Goal: Navigation & Orientation: Find specific page/section

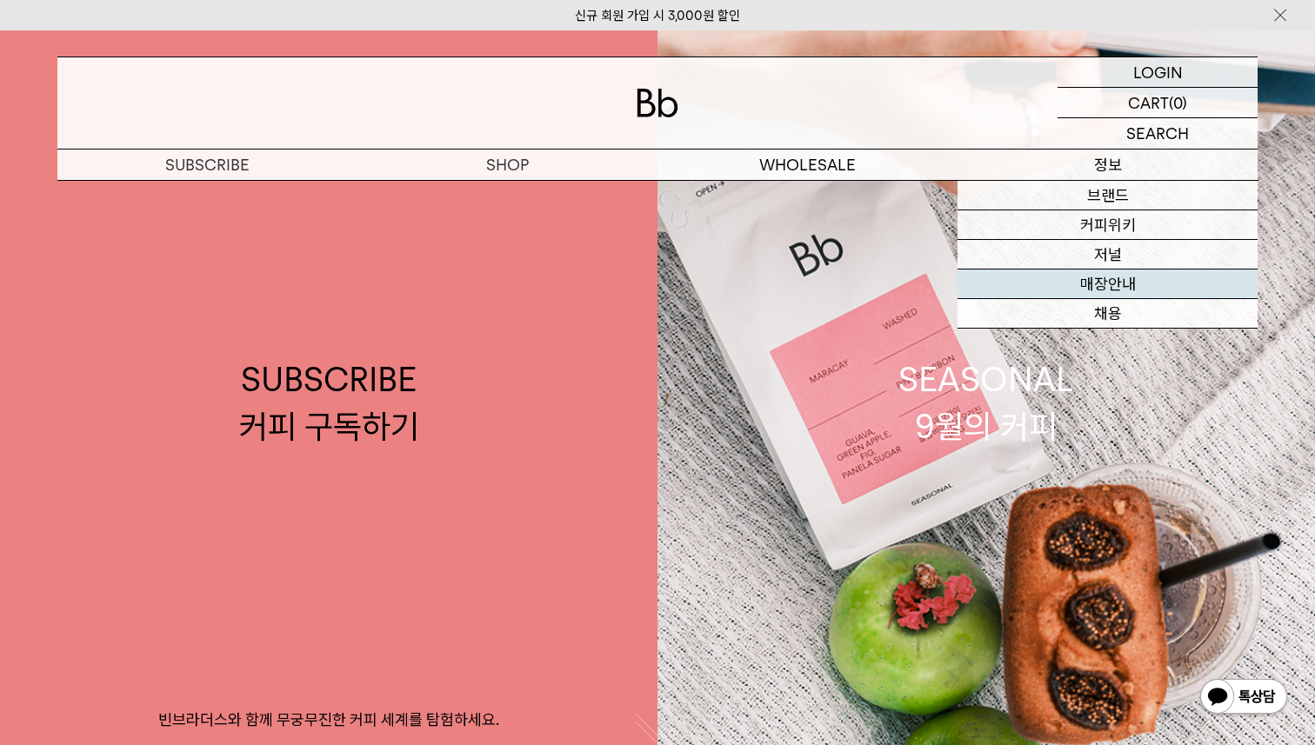
click at [1099, 297] on link "매장안내" at bounding box center [1108, 285] width 300 height 30
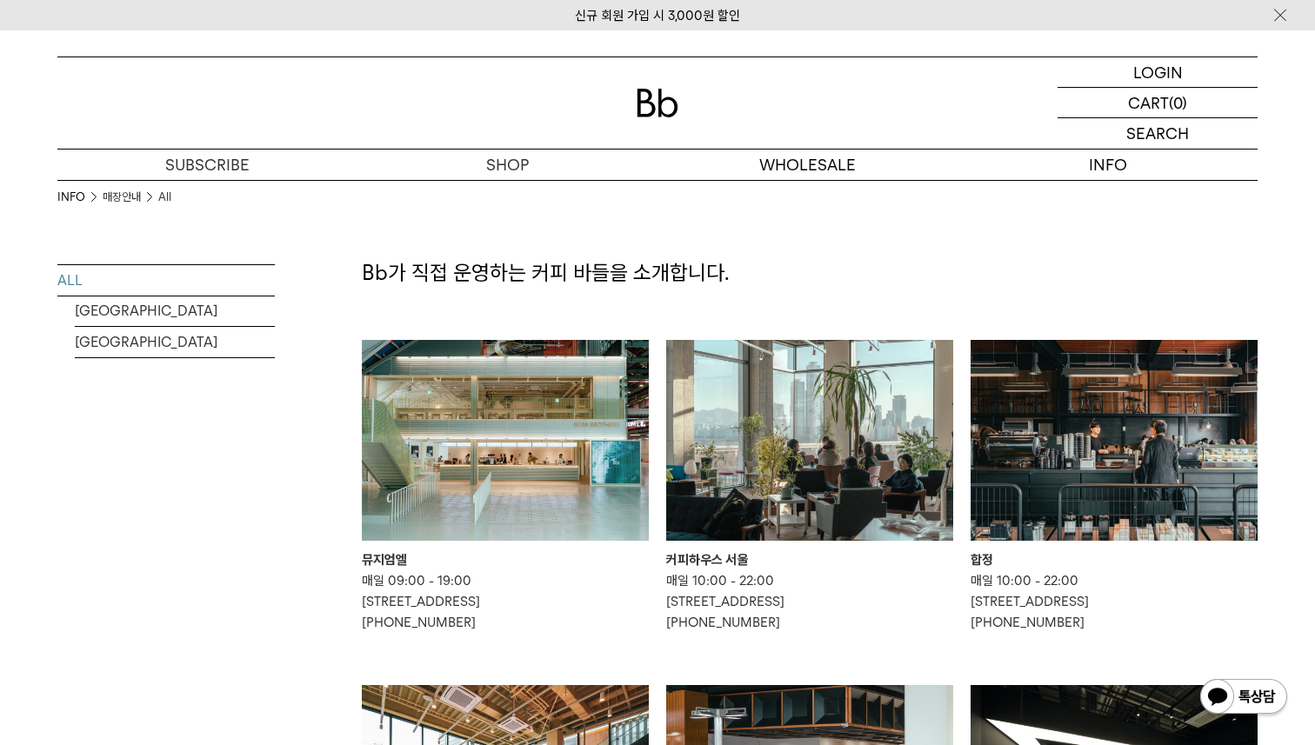
click at [785, 411] on img at bounding box center [809, 440] width 287 height 201
